Goal: Transaction & Acquisition: Book appointment/travel/reservation

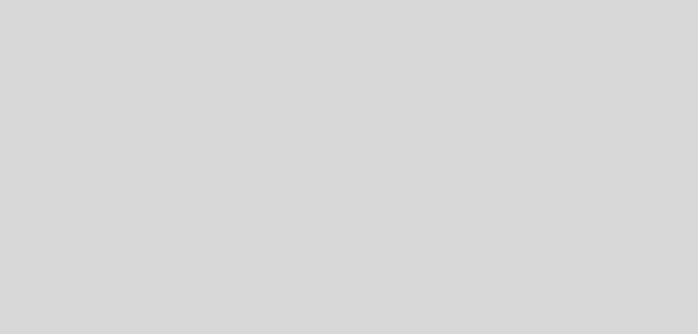
select select "es"
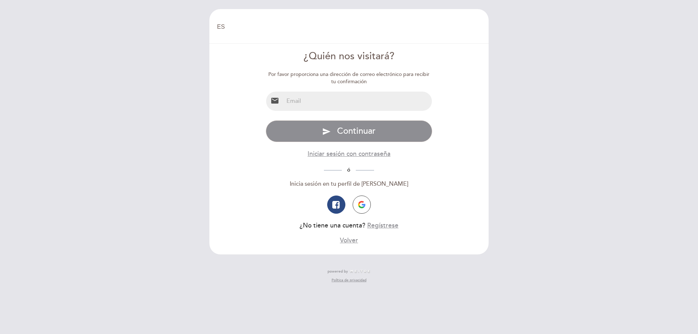
click at [306, 104] on input "email" at bounding box center [358, 101] width 149 height 19
type input "[EMAIL_ADDRESS][DOMAIN_NAME]"
drag, startPoint x: 348, startPoint y: 103, endPoint x: 279, endPoint y: 103, distance: 68.7
click at [279, 103] on div "email [EMAIL_ADDRESS][DOMAIN_NAME]" at bounding box center [349, 101] width 167 height 20
type input "[EMAIL_ADDRESS][DOMAIN_NAME]"
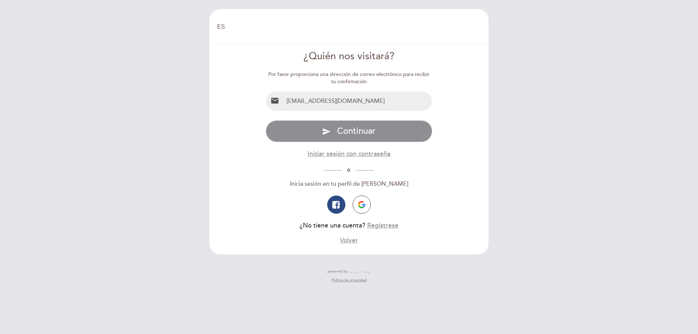
click at [488, 193] on header "EN ES PT [GEOGRAPHIC_DATA] [GEOGRAPHIC_DATA], Cambiar usuario Hacer una reserva…" at bounding box center [348, 131] width 279 height 245
click at [353, 153] on button "Iniciar sesión con contraseña" at bounding box center [349, 153] width 83 height 9
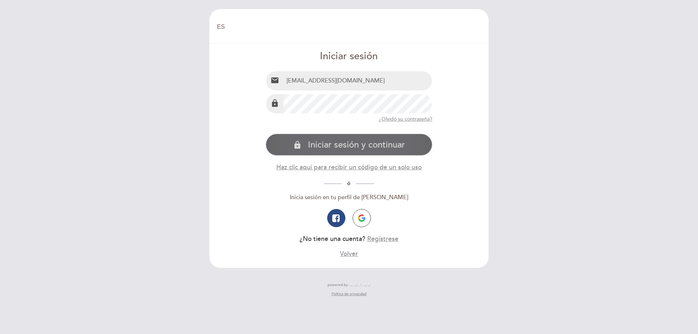
click at [341, 145] on span "Iniciar sesión y continuar" at bounding box center [356, 145] width 97 height 11
